Goal: Task Accomplishment & Management: Manage account settings

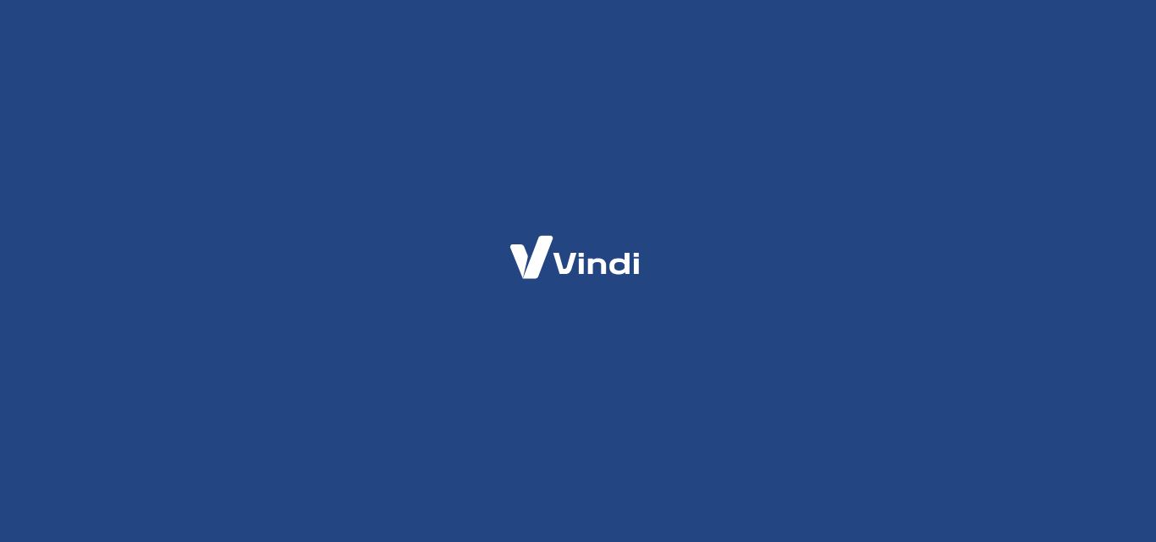
click at [504, 135] on div at bounding box center [578, 271] width 1156 height 542
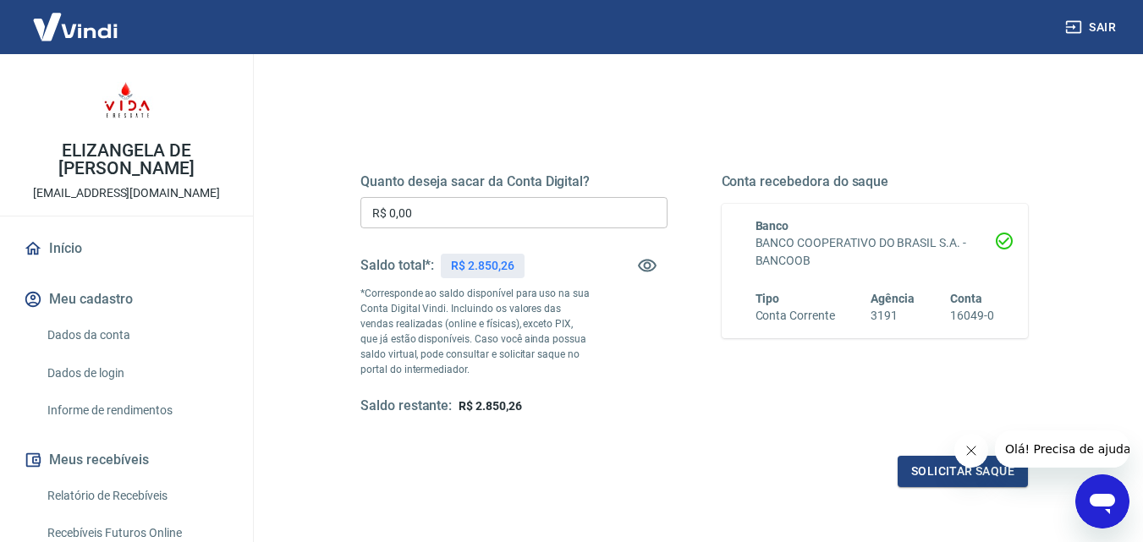
scroll to position [169, 0]
